Goal: Find contact information: Find contact information

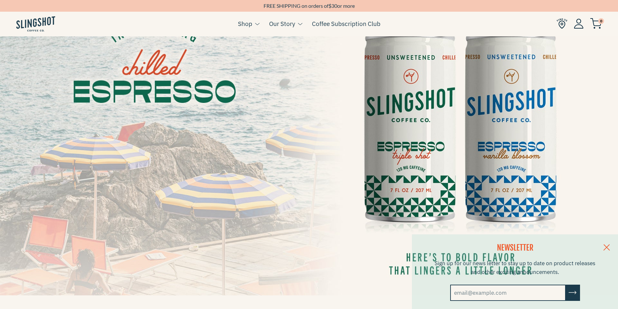
scroll to position [90, 0]
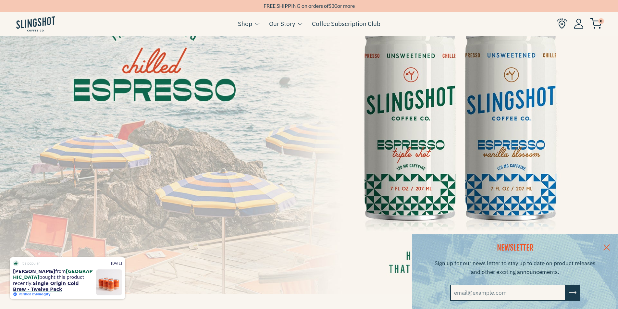
click at [610, 248] on link at bounding box center [606, 246] width 23 height 25
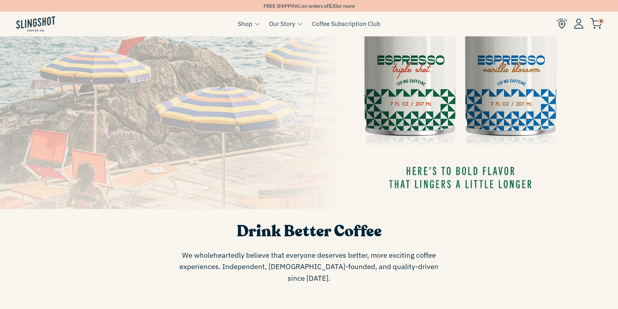
scroll to position [0, 0]
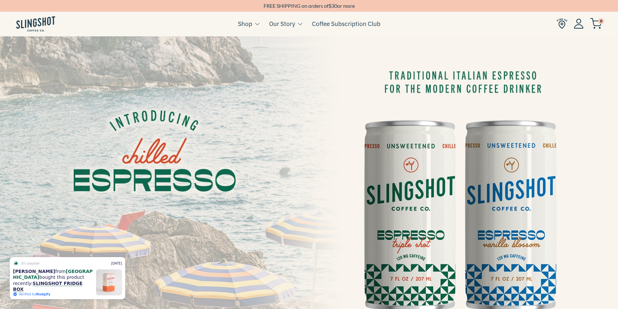
click at [560, 20] on img at bounding box center [561, 23] width 11 height 11
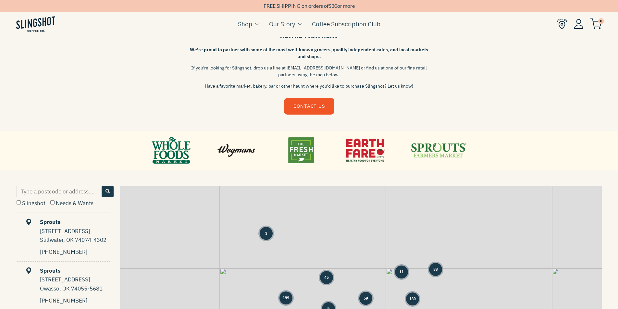
scroll to position [178, 0]
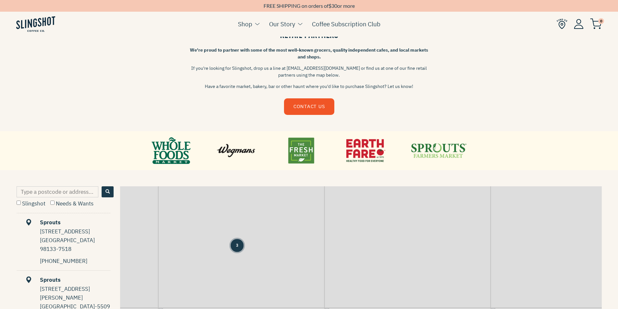
drag, startPoint x: 246, startPoint y: 200, endPoint x: 232, endPoint y: 291, distance: 92.2
click at [232, 291] on div "3 + −" at bounding box center [360, 285] width 481 height 199
click at [239, 262] on img "Map" at bounding box center [239, 266] width 9 height 14
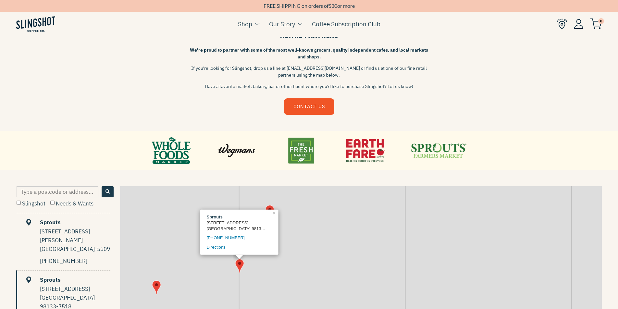
click at [261, 283] on div "Sprouts [STREET_ADDRESS] 206-337-4625 Directions × + −" at bounding box center [360, 285] width 481 height 199
